Goal: Information Seeking & Learning: Learn about a topic

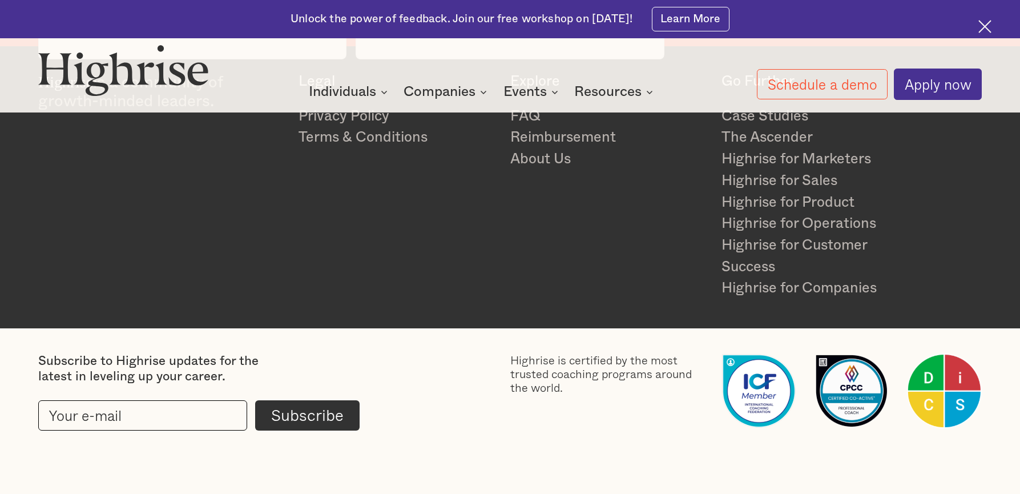
scroll to position [3038, 0]
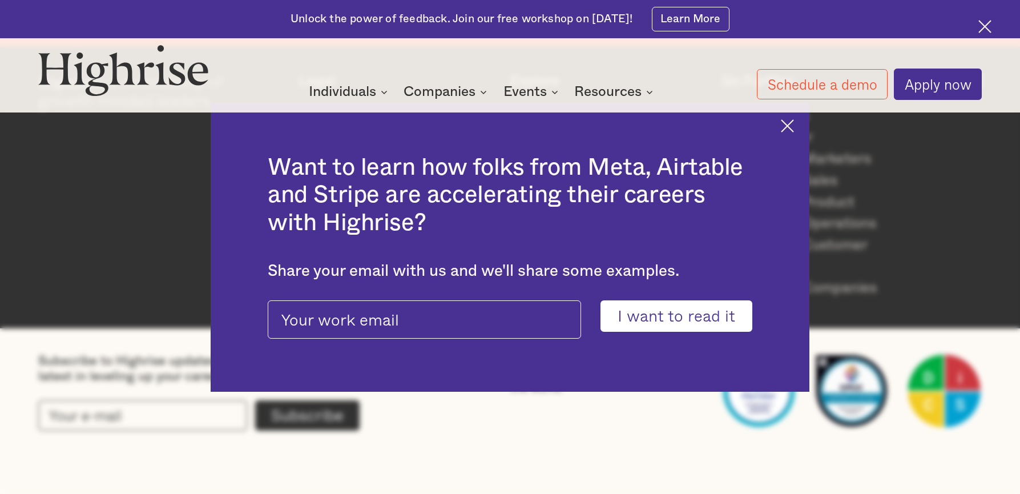
click at [786, 126] on div "Want to learn how folks from Meta, Airtable and Stripe are accelerating their c…" at bounding box center [510, 246] width 599 height 289
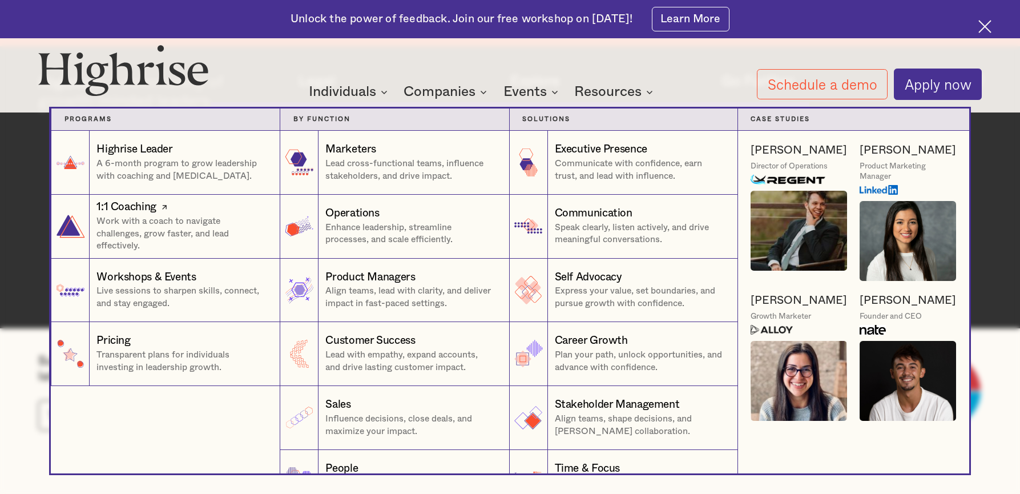
click at [206, 232] on p "Work with a coach to navigate challenges, grow faster, and lead effectively." at bounding box center [181, 234] width 171 height 38
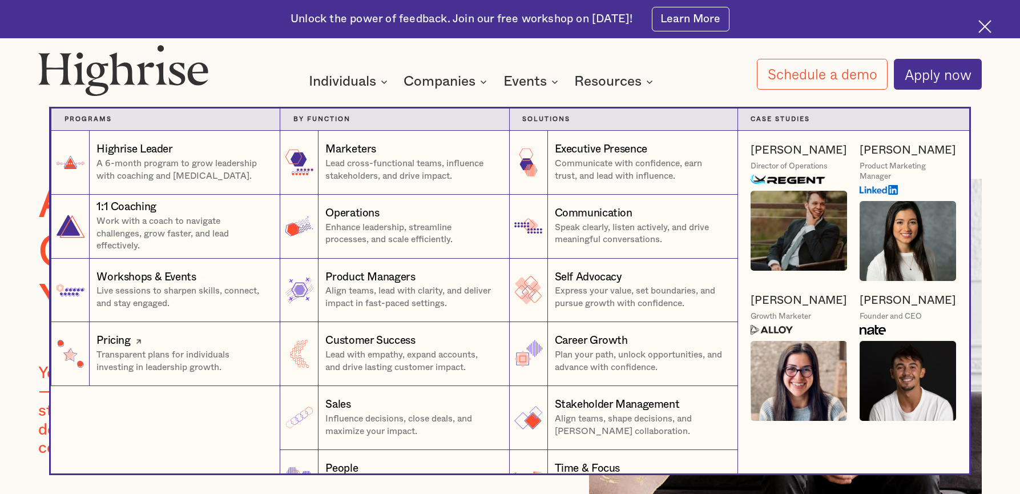
click at [140, 354] on p "Transparent plans for individuals investing in leadership growth." at bounding box center [181, 361] width 171 height 25
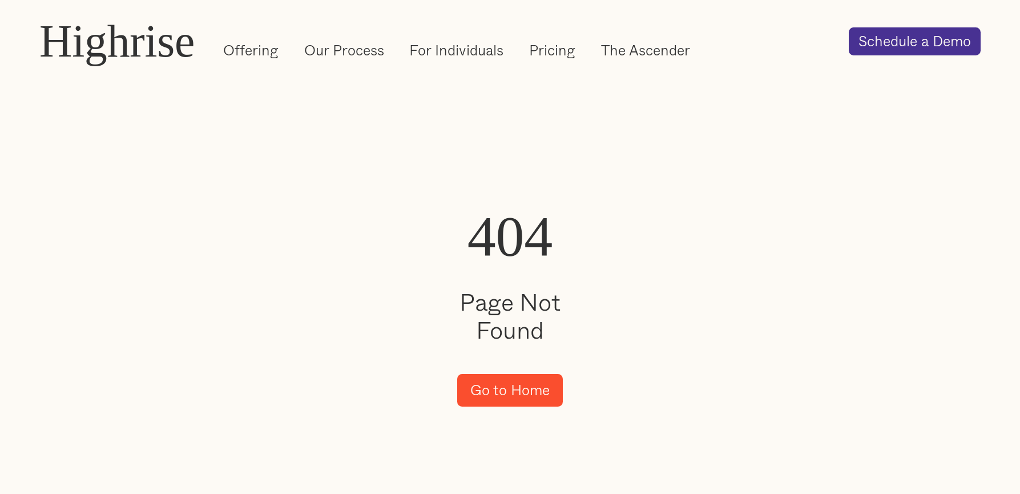
click at [524, 391] on link "Go to Home" at bounding box center [510, 390] width 106 height 33
click at [494, 401] on link "Go to Home" at bounding box center [510, 390] width 106 height 33
click at [561, 52] on link "Pricing" at bounding box center [552, 50] width 46 height 19
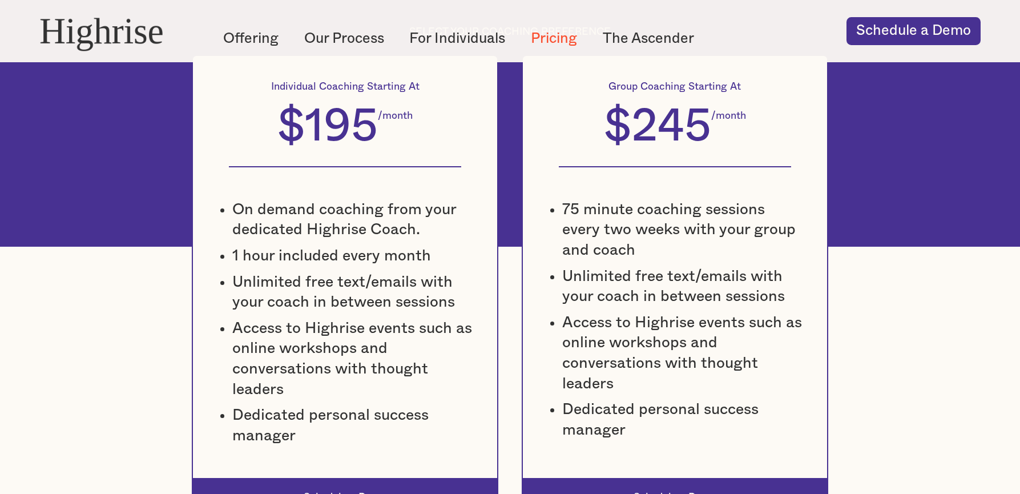
scroll to position [512, 0]
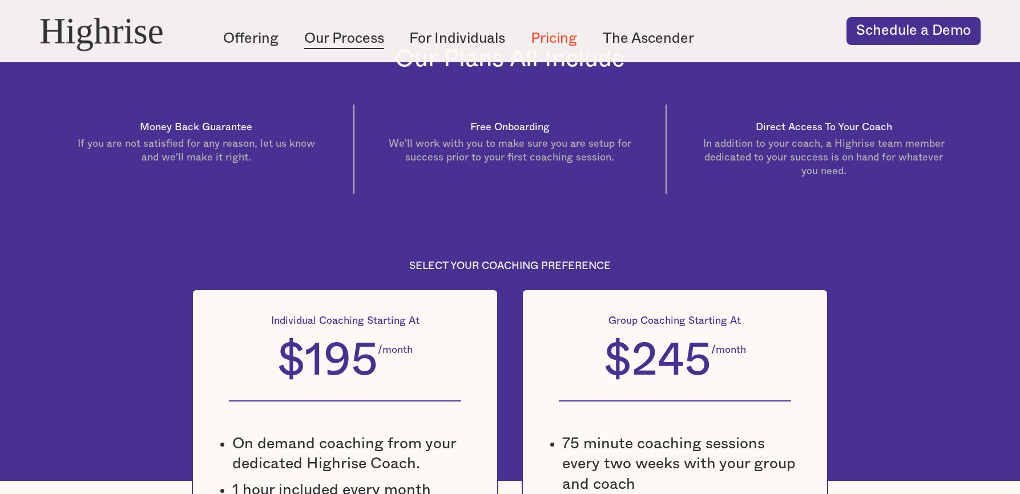
click at [371, 33] on link "Our Process" at bounding box center [344, 38] width 80 height 19
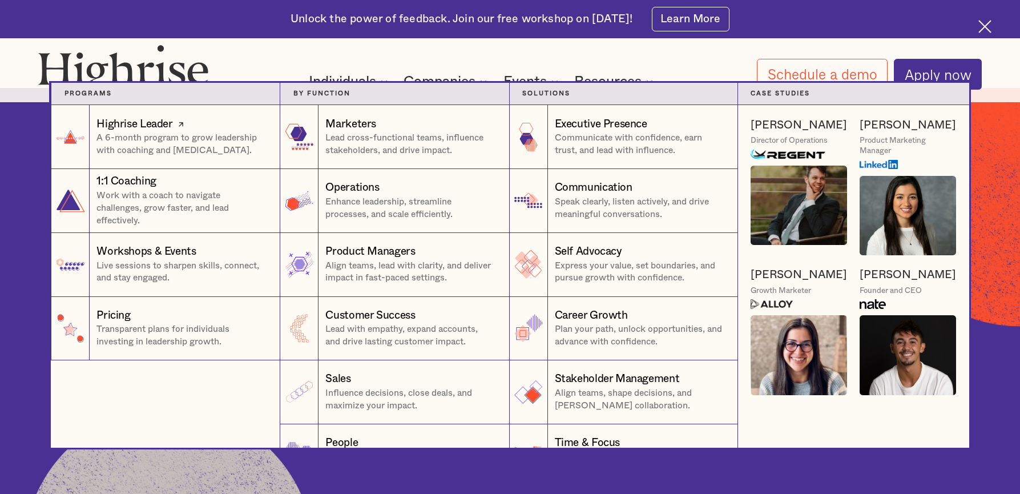
click at [132, 151] on p "A 6-month program to grow leadership with coaching and [MEDICAL_DATA]." at bounding box center [181, 144] width 171 height 25
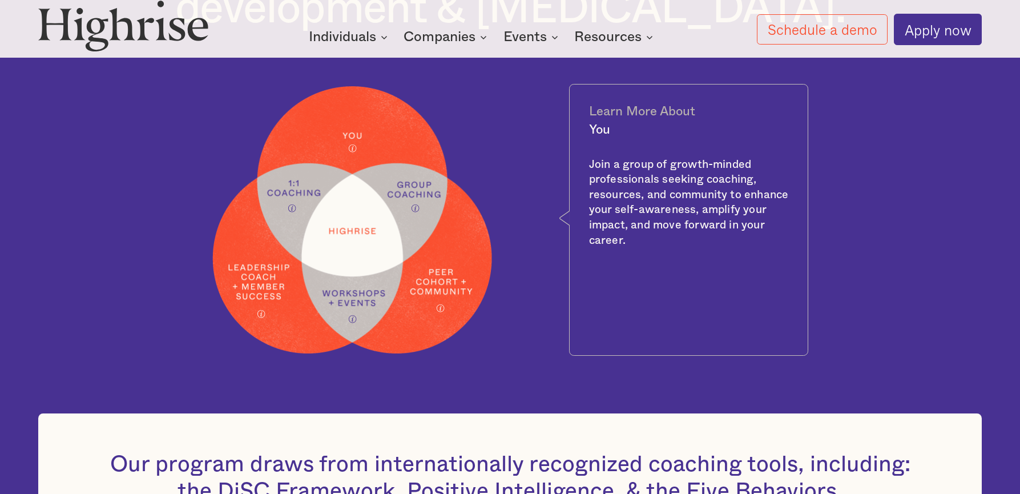
scroll to position [623, 0]
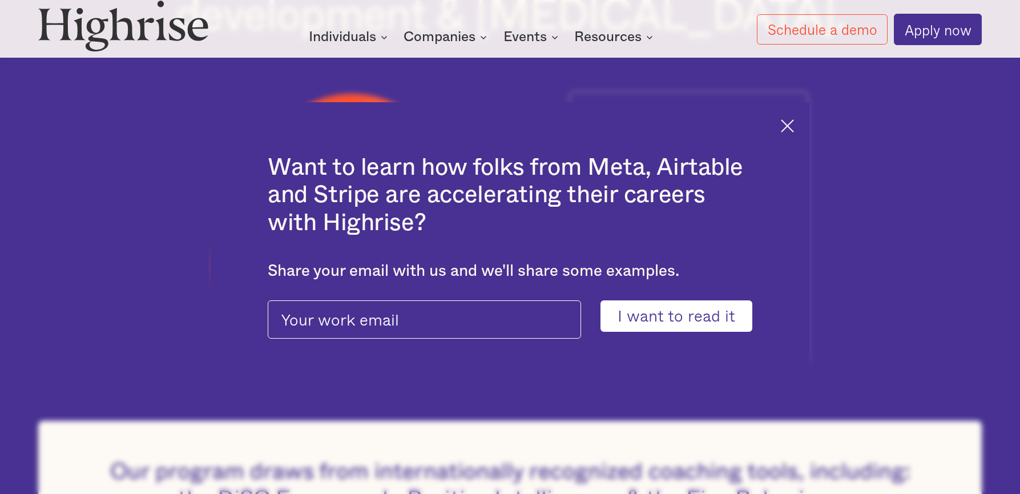
click at [790, 124] on img at bounding box center [787, 125] width 13 height 13
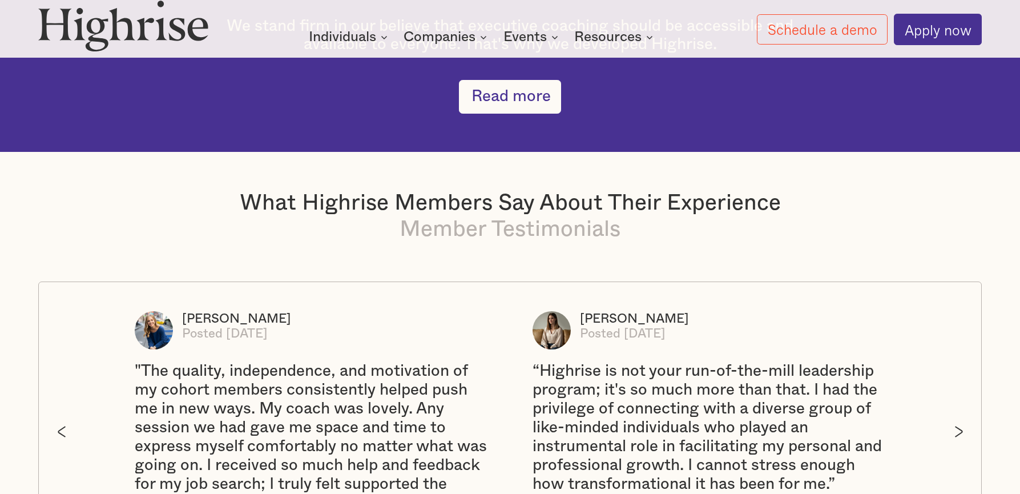
scroll to position [2021, 0]
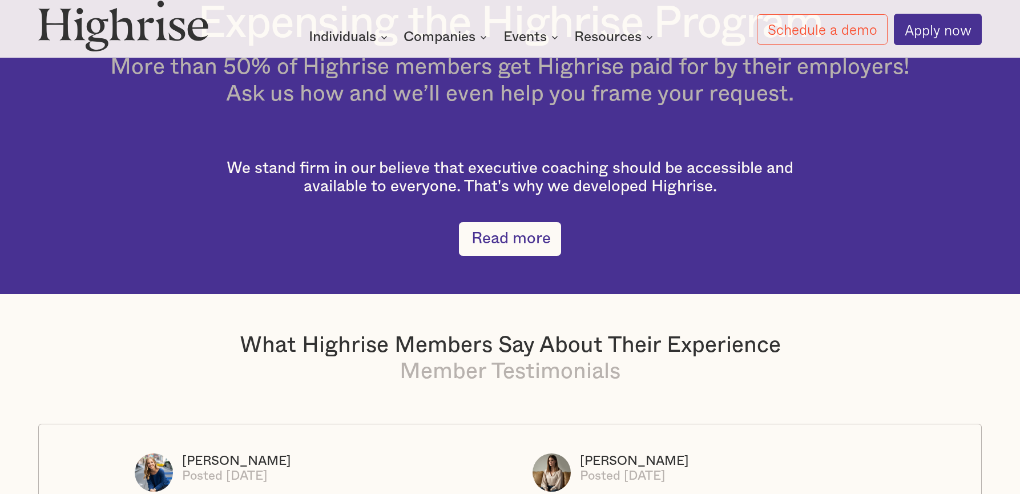
click at [505, 269] on section "Expensing the Highrise Program More than 50% of Highrise members get Highrise p…" at bounding box center [510, 127] width 1020 height 333
click at [518, 247] on link "Read more" at bounding box center [510, 238] width 102 height 33
click at [512, 255] on link "Read more" at bounding box center [510, 238] width 102 height 33
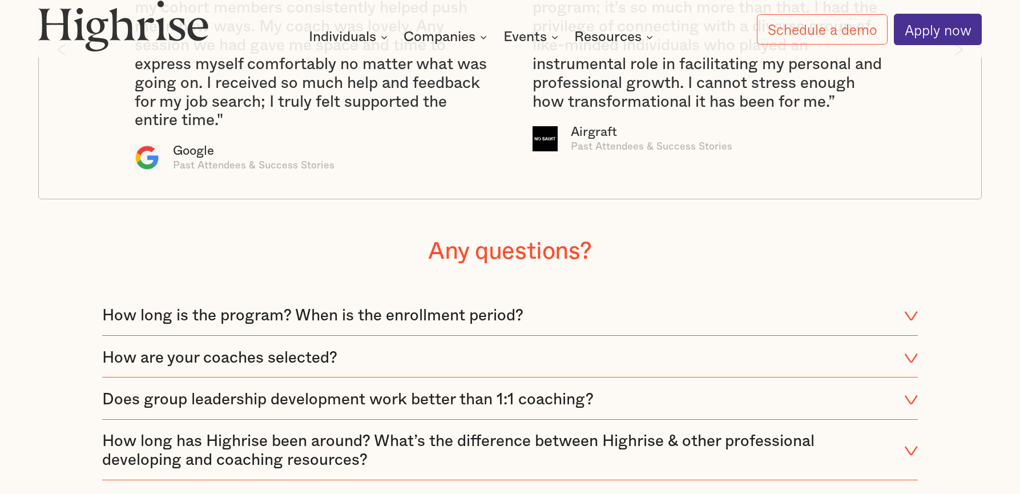
scroll to position [2546, 0]
click at [380, 334] on div "How long is the program? When is the enrollment period?" at bounding box center [510, 316] width 816 height 38
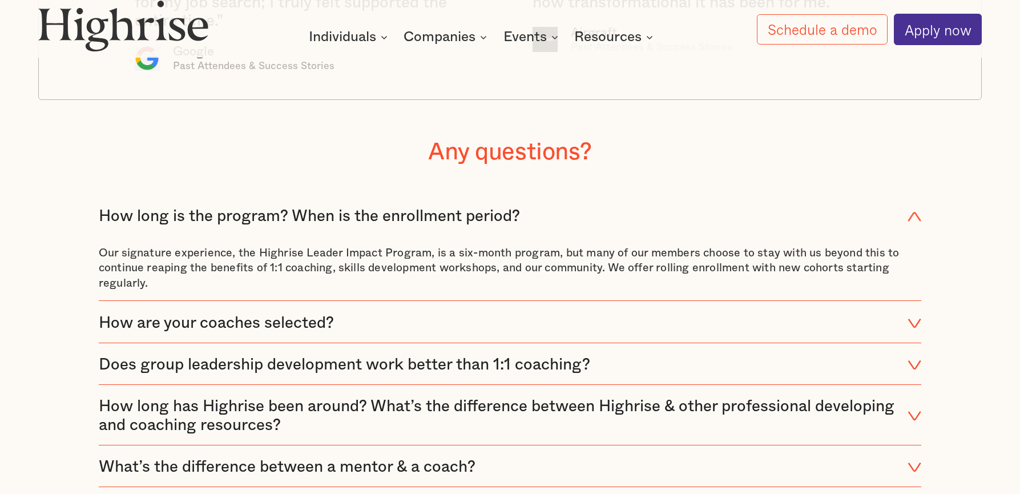
scroll to position [2652, 0]
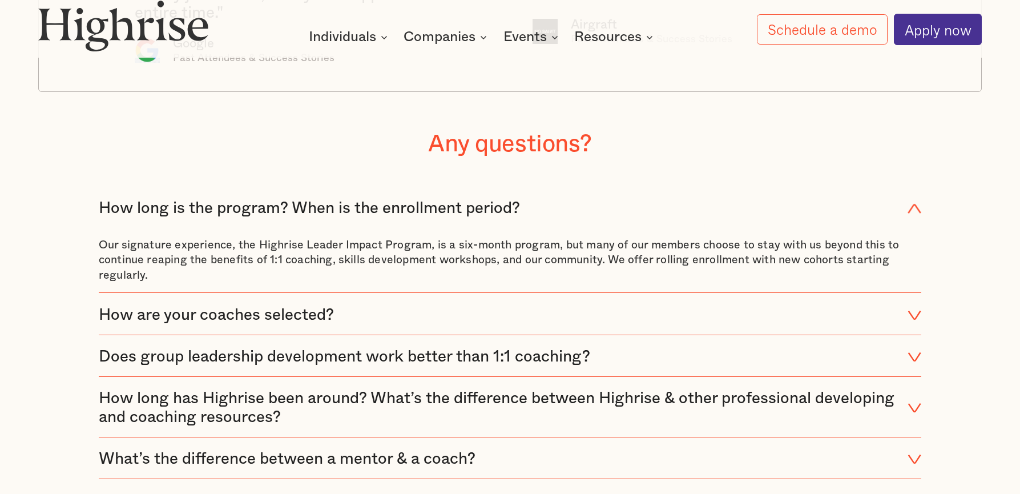
click at [506, 328] on div "How are your coaches selected?" at bounding box center [510, 315] width 823 height 38
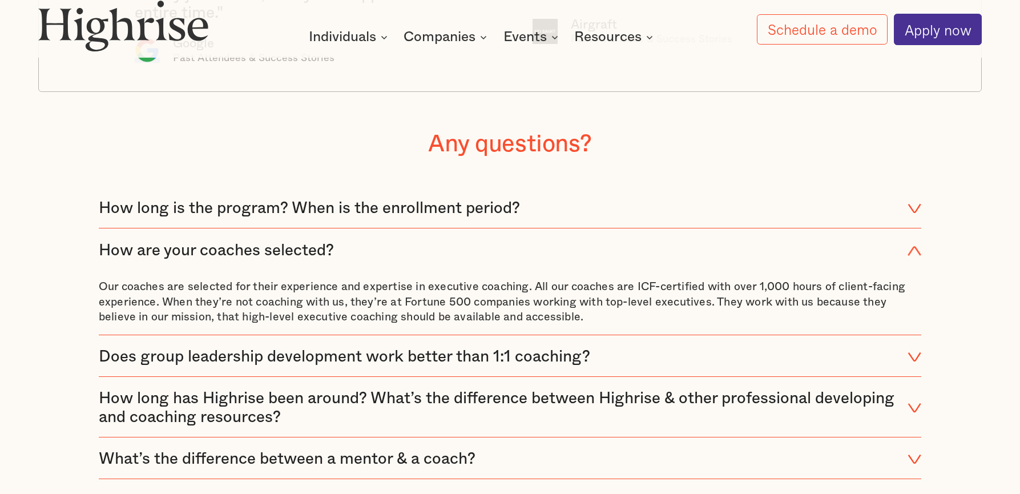
click at [421, 366] on div "Does group leadership development work better than 1:1 coaching?" at bounding box center [344, 357] width 491 height 19
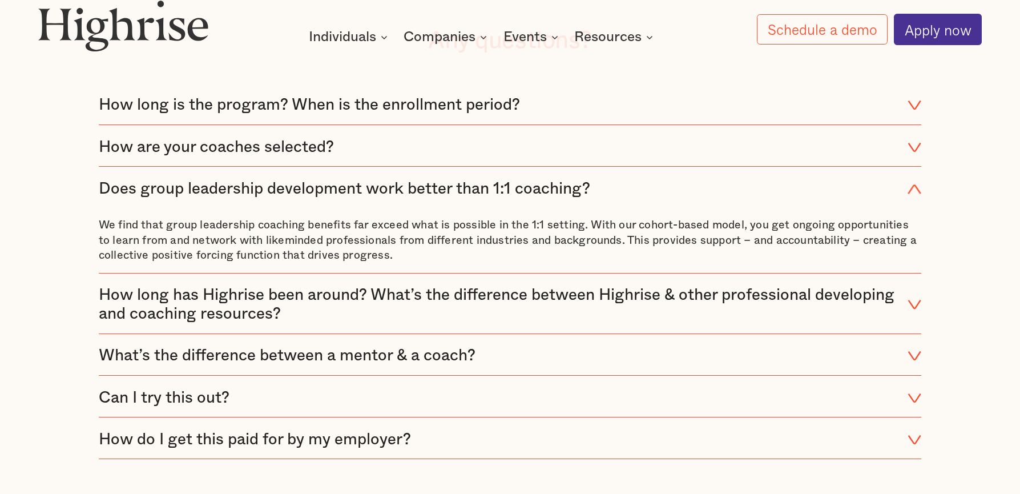
scroll to position [2758, 0]
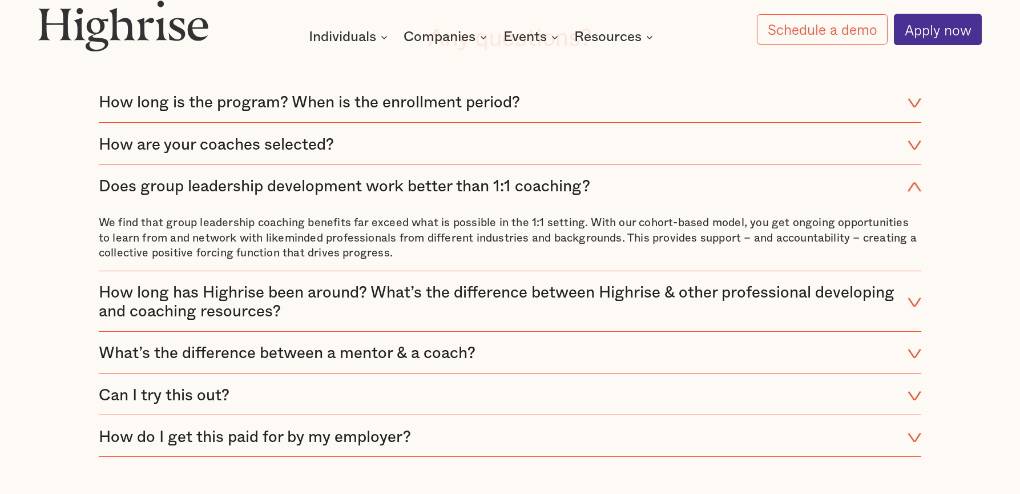
click at [475, 363] on div "What’s the difference between a mentor & a coach?" at bounding box center [287, 353] width 377 height 19
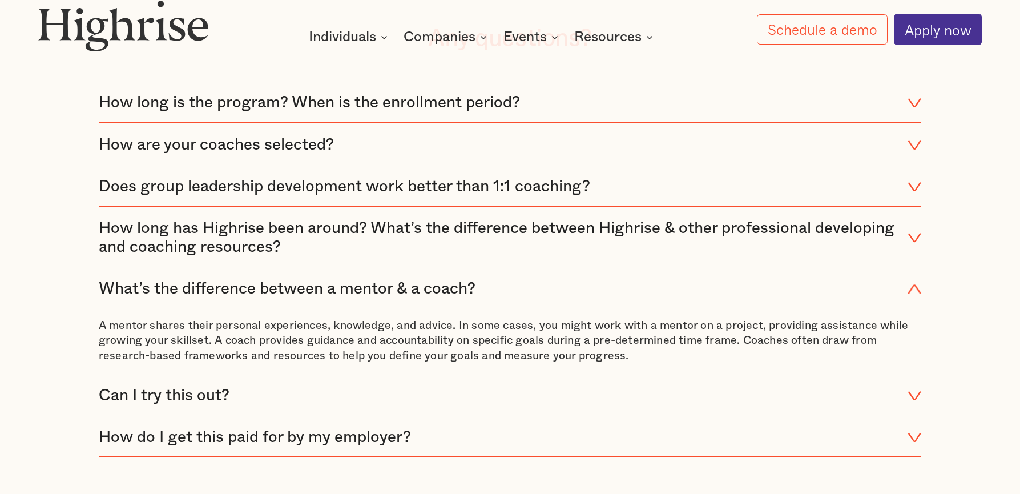
click at [353, 456] on div "How do I get this paid for by my employer?" at bounding box center [510, 437] width 823 height 38
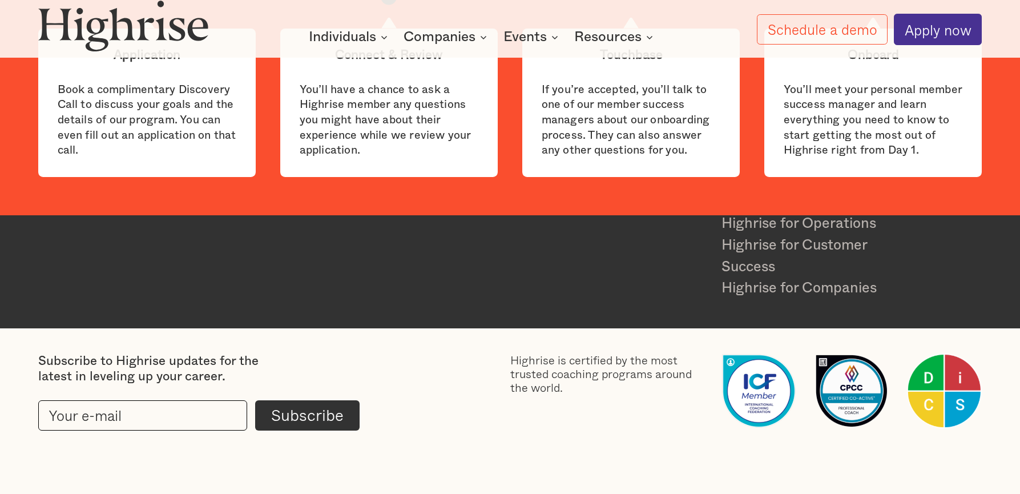
scroll to position [3724, 0]
